Goal: Find specific page/section: Find specific page/section

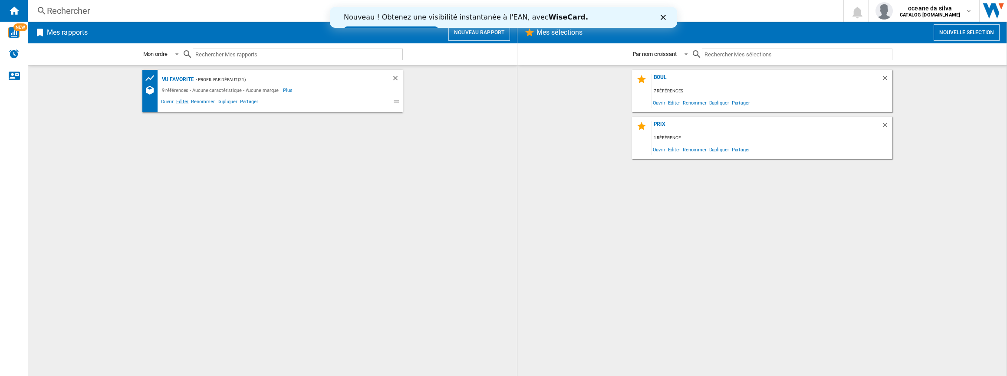
click at [184, 104] on span "Editer" at bounding box center [182, 103] width 15 height 10
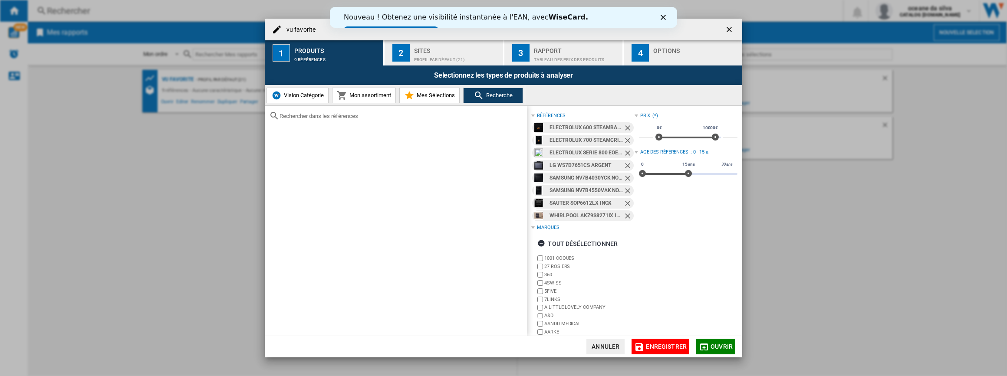
click at [627, 129] on ng-md-icon "Retirer" at bounding box center [629, 129] width 10 height 10
click at [626, 129] on ng-md-icon "Retirer" at bounding box center [629, 129] width 10 height 10
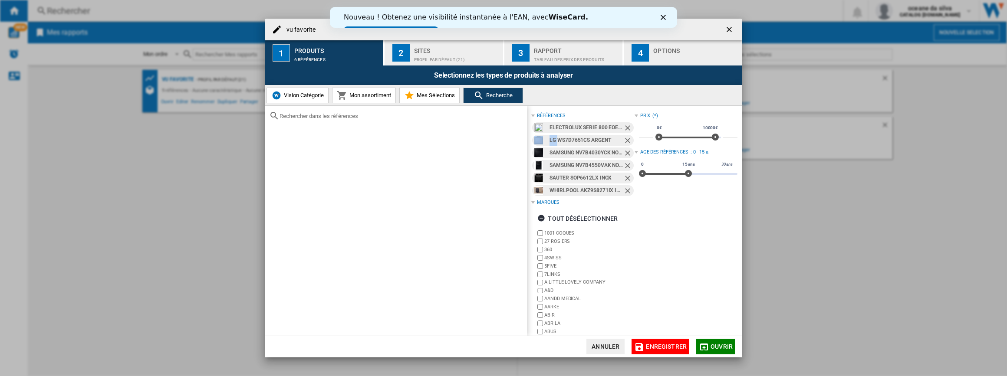
click at [625, 129] on ng-md-icon "Retirer" at bounding box center [629, 129] width 10 height 10
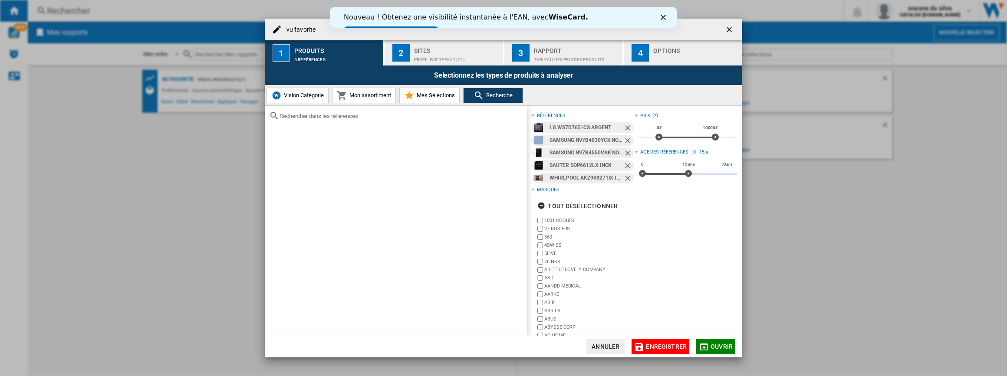
click at [625, 129] on ng-md-icon "Retirer" at bounding box center [629, 129] width 10 height 10
click at [625, 136] on ng-md-icon "Retirer" at bounding box center [629, 141] width 10 height 10
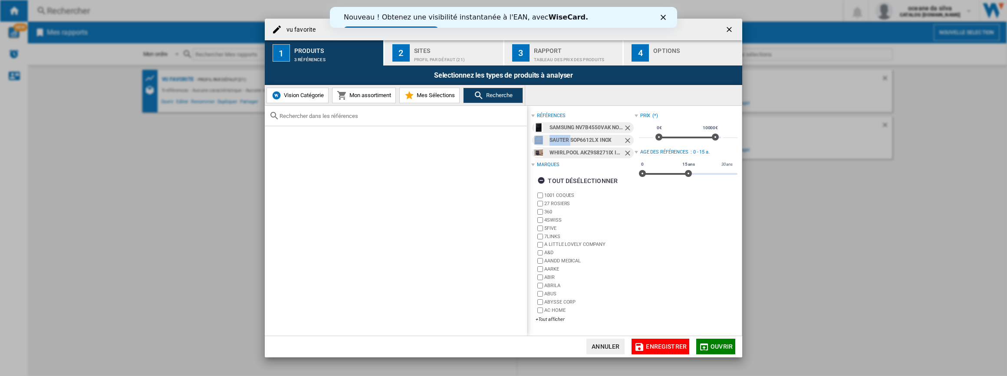
click at [625, 129] on ng-md-icon "Retirer" at bounding box center [629, 129] width 10 height 10
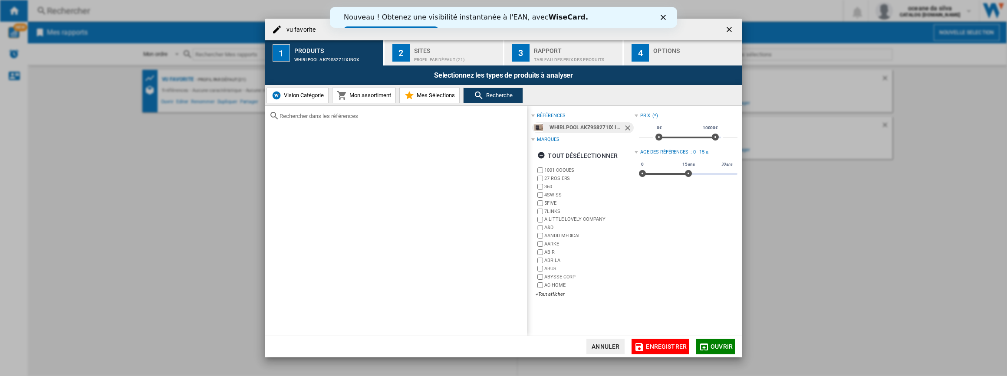
click at [625, 129] on ng-md-icon "Retirer" at bounding box center [629, 129] width 10 height 10
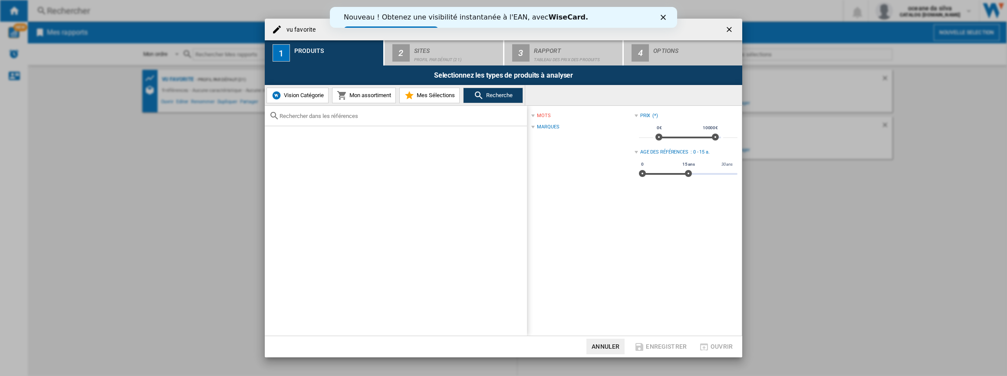
click at [353, 115] on input "text" at bounding box center [401, 116] width 243 height 7
paste input "EOC6P67X"
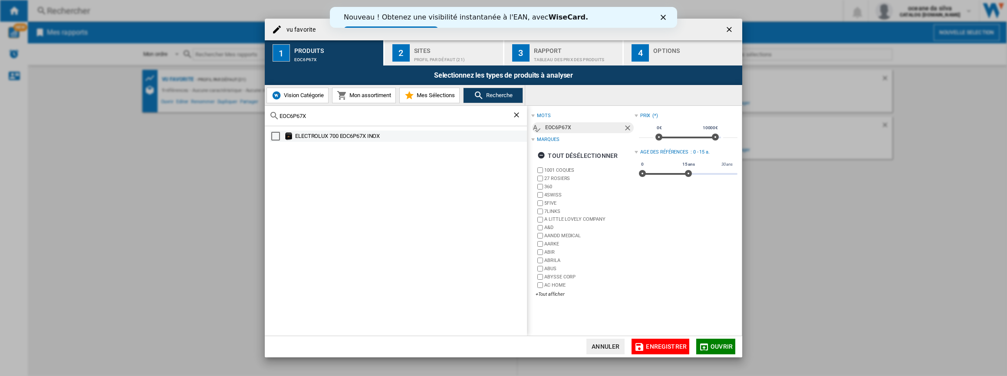
type input "EOC6P67X"
click at [350, 139] on div "ELECTROLUX 700 EOC6P67X INOX" at bounding box center [410, 136] width 231 height 9
click at [714, 345] on span "Ouvrir" at bounding box center [722, 346] width 22 height 7
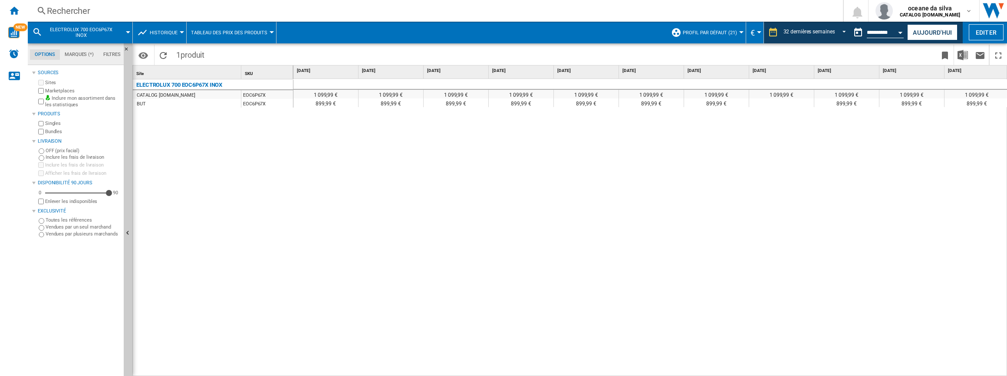
click at [114, 9] on div "Rechercher" at bounding box center [434, 11] width 774 height 12
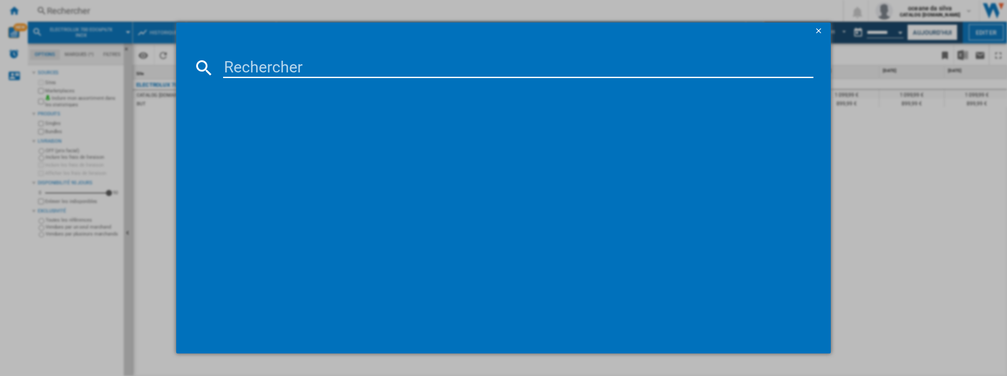
click at [303, 71] on input at bounding box center [518, 67] width 591 height 21
paste input "EOC8P39X"
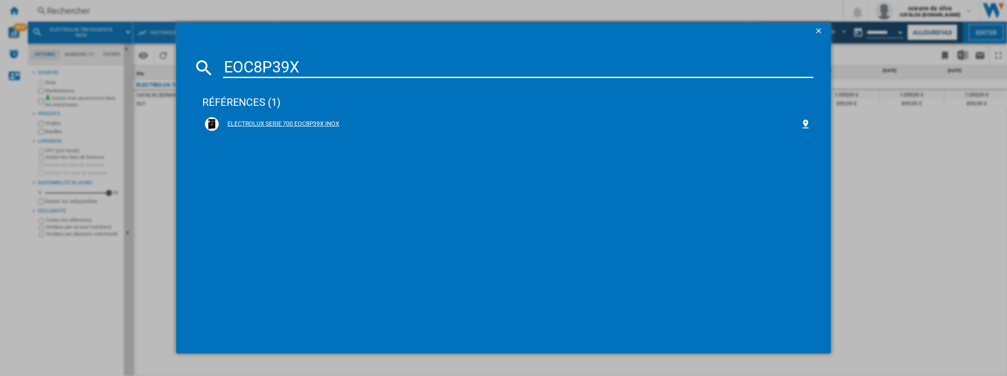
type input "EOC8P39X"
click at [315, 129] on div "ELECTROLUX SERIE 700 EOC8P39X INOX" at bounding box center [508, 124] width 606 height 14
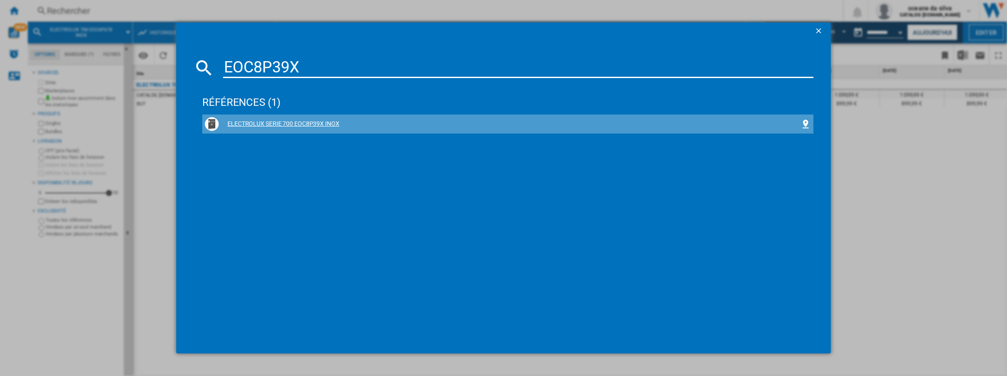
click at [308, 121] on div "ELECTROLUX SERIE 700 EOC8P39X INOX" at bounding box center [510, 124] width 582 height 9
